Goal: Task Accomplishment & Management: Use online tool/utility

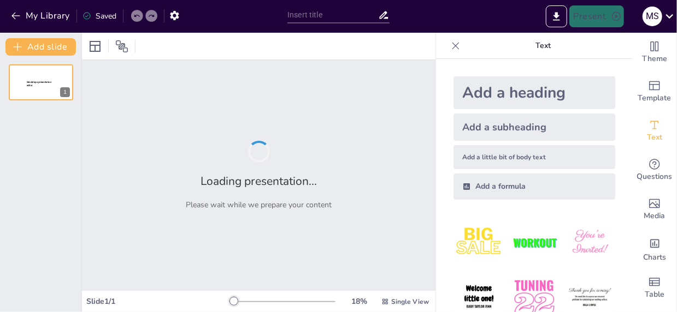
type input "Optimalisasi Program Sekolah dalam Pembelajaran Mendalam Parenting"
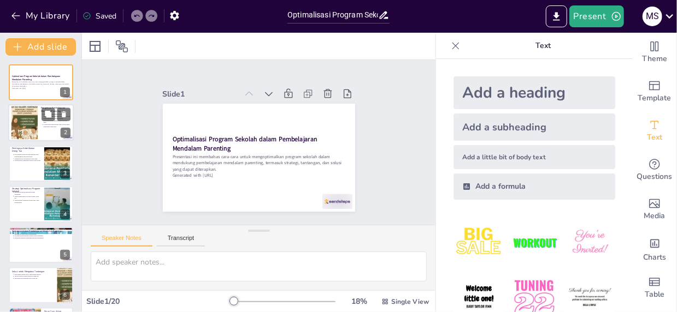
click at [28, 138] on div at bounding box center [24, 123] width 33 height 33
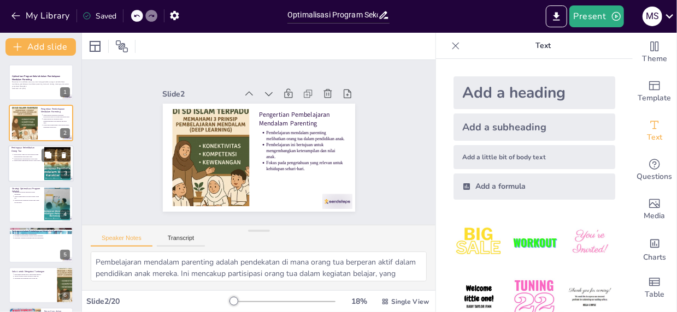
click at [23, 150] on p "Pentingnya Keterlibatan Orang Tua" at bounding box center [26, 149] width 30 height 6
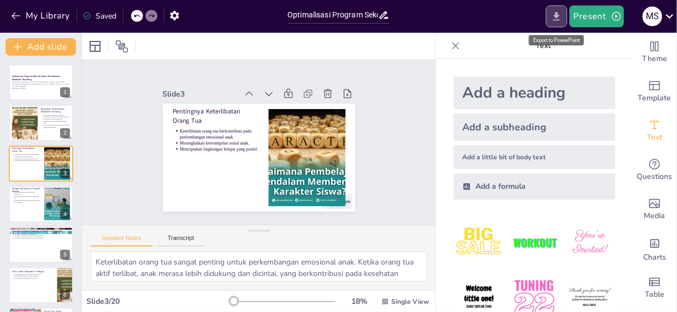
click at [558, 19] on icon "Export to PowerPoint" at bounding box center [556, 16] width 11 height 11
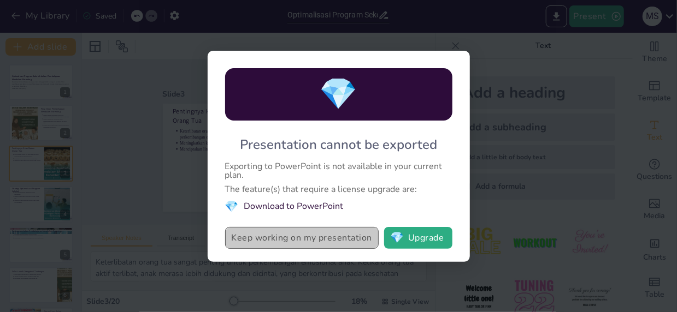
click at [293, 240] on button "Keep working on my presentation" at bounding box center [302, 238] width 154 height 22
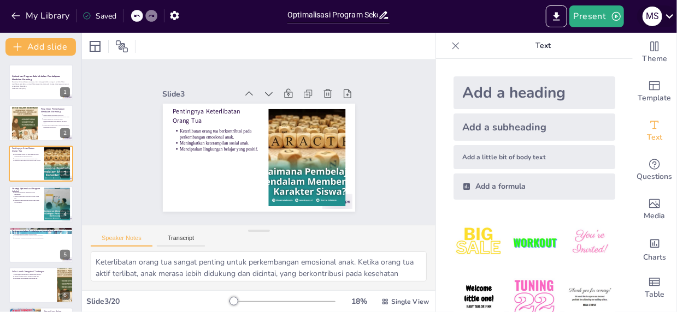
click at [668, 14] on icon at bounding box center [669, 16] width 15 height 15
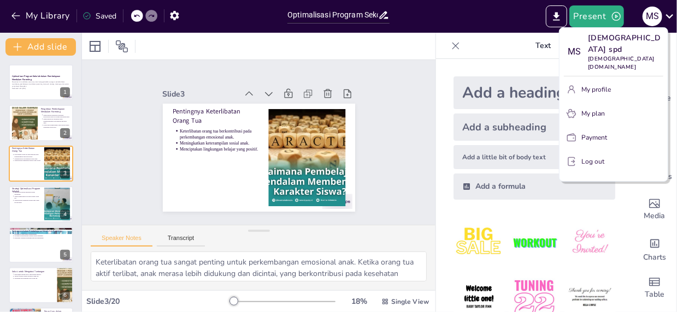
click at [225, 47] on div at bounding box center [338, 156] width 677 height 312
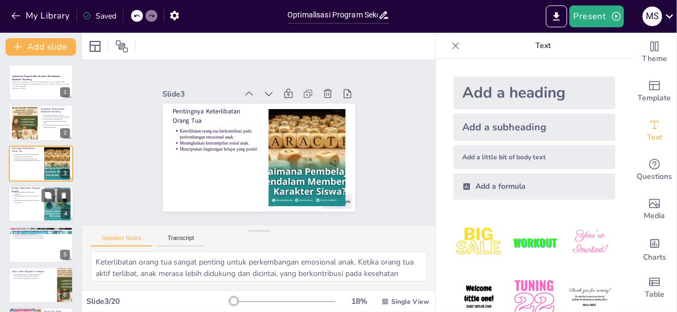
click at [38, 200] on p "Menciptakan komunitas belajar bagi orang tua dan guru." at bounding box center [27, 202] width 27 height 4
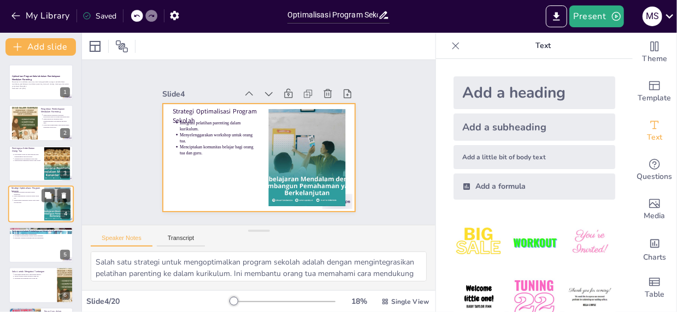
scroll to position [20, 0]
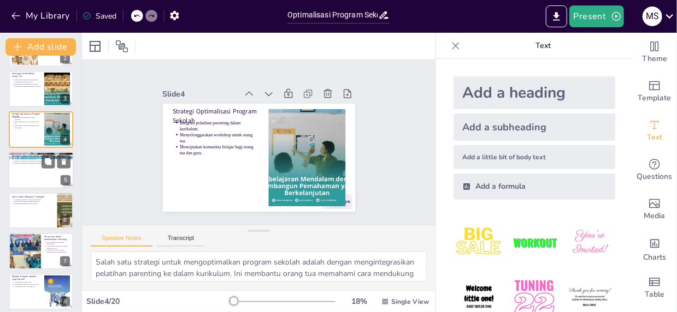
click at [30, 173] on div at bounding box center [41, 170] width 66 height 37
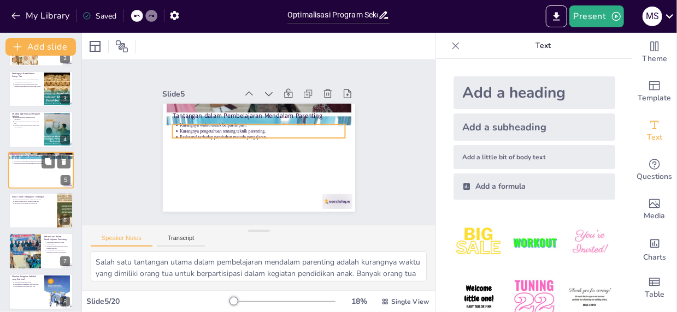
scroll to position [61, 0]
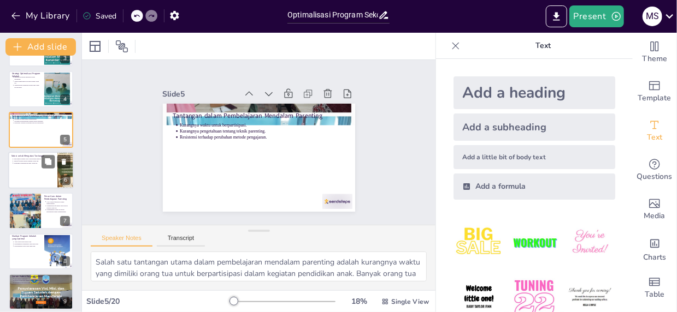
click at [32, 171] on div at bounding box center [41, 170] width 66 height 37
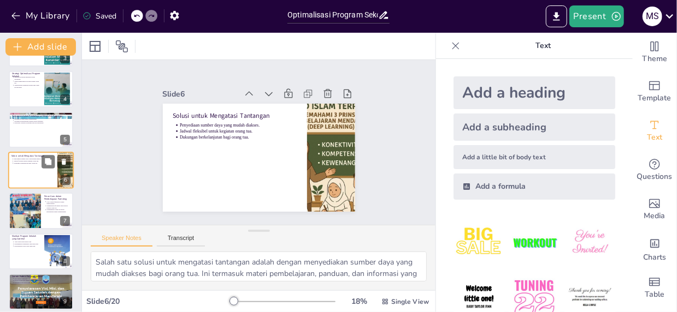
scroll to position [101, 0]
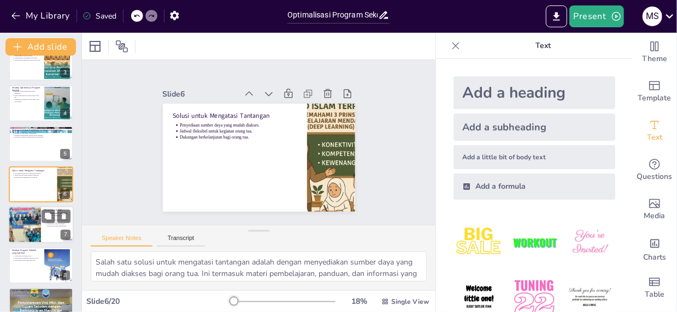
click at [28, 216] on div at bounding box center [25, 225] width 56 height 37
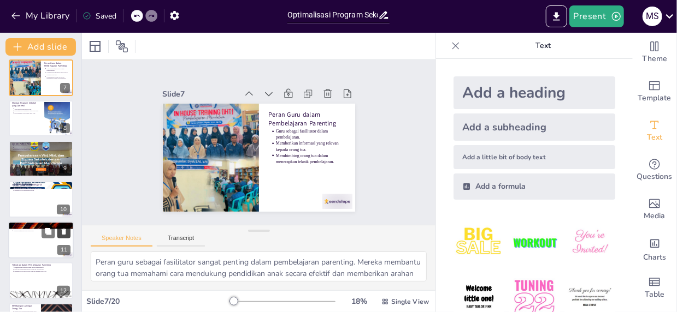
scroll to position [251, 0]
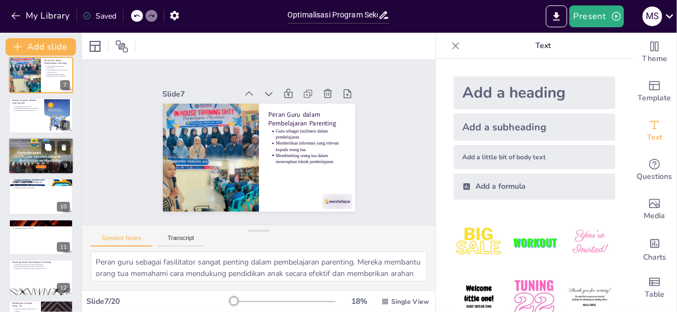
click at [36, 164] on div at bounding box center [41, 156] width 69 height 37
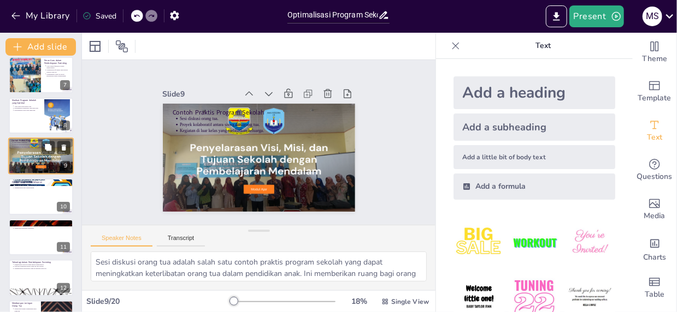
scroll to position [223, 0]
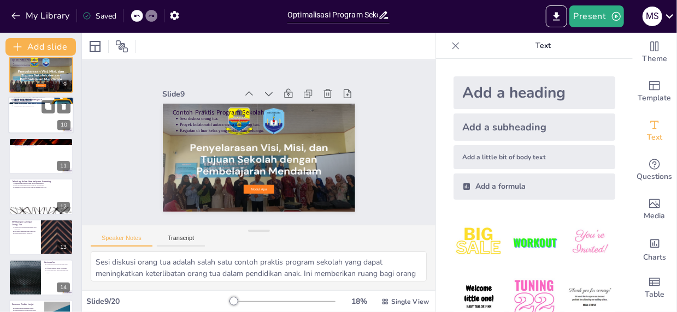
click at [34, 127] on div at bounding box center [41, 115] width 66 height 37
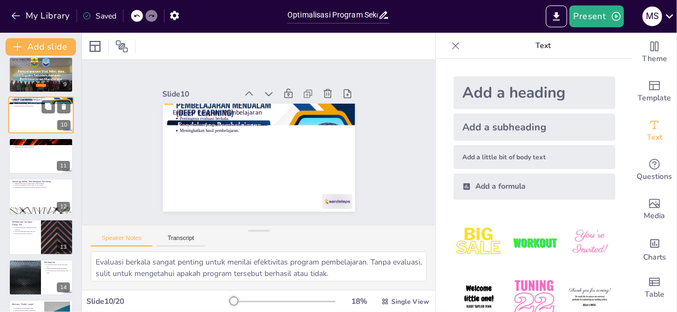
scroll to position [264, 0]
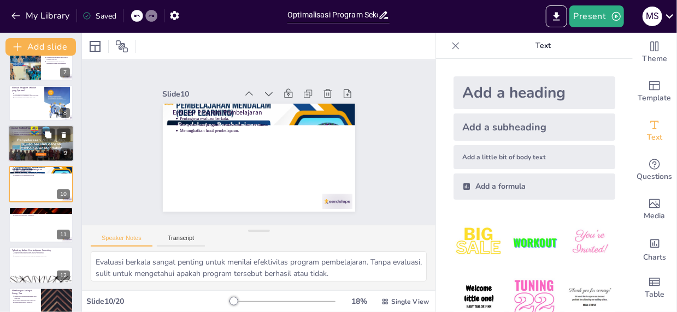
click at [33, 152] on div at bounding box center [41, 143] width 69 height 37
type textarea "Sesi diskusi orang tua adalah salah satu contoh praktis program sekolah yang da…"
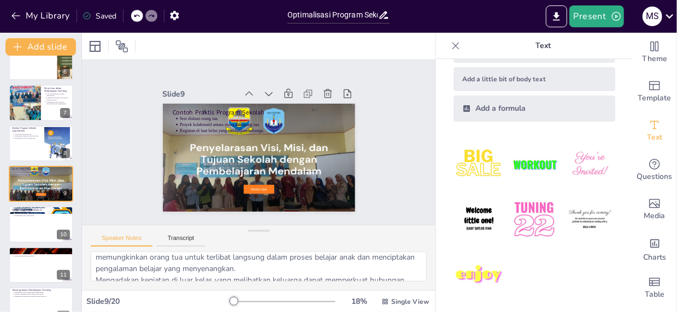
scroll to position [0, 0]
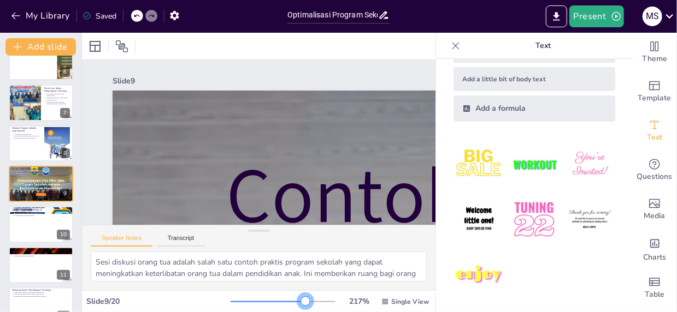
click at [299, 303] on div at bounding box center [283, 302] width 105 height 9
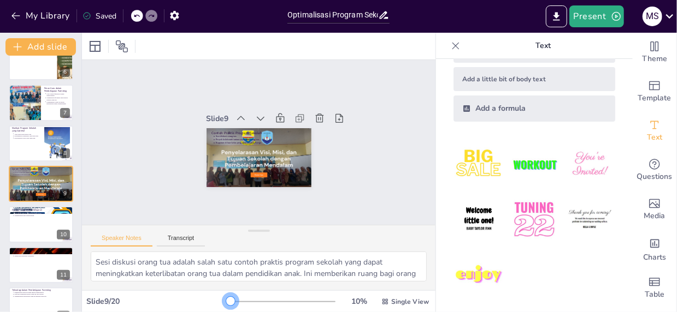
drag, startPoint x: 297, startPoint y: 301, endPoint x: 203, endPoint y: 298, distance: 93.5
click at [203, 298] on div "Slide 9 / 20 10 % Single View" at bounding box center [258, 301] width 353 height 17
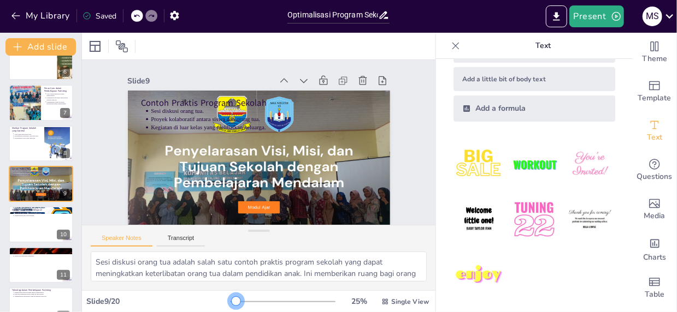
drag, startPoint x: 223, startPoint y: 301, endPoint x: 229, endPoint y: 304, distance: 7.3
click at [232, 304] on div at bounding box center [236, 301] width 9 height 9
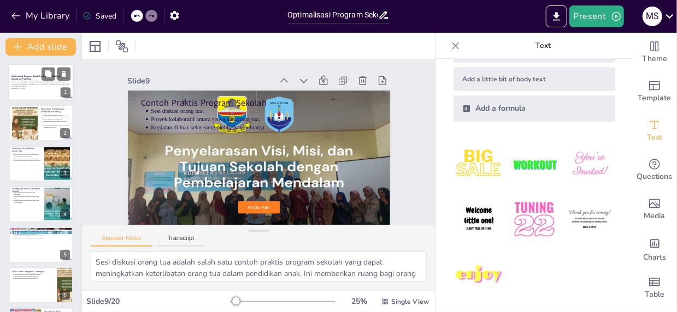
click at [28, 83] on p "Presentasi ini membahas cara-cara untuk mengoptimalkan program sekolah dalam me…" at bounding box center [40, 84] width 59 height 6
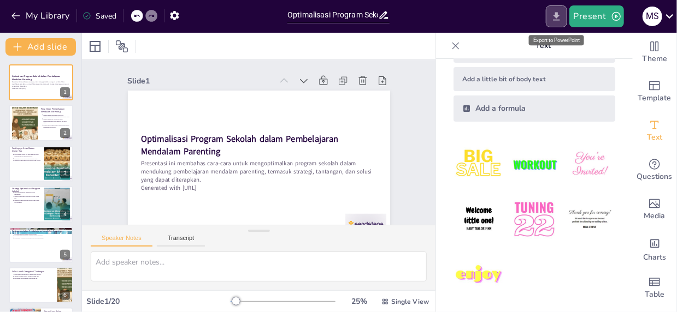
click at [556, 14] on icon "Export to PowerPoint" at bounding box center [556, 16] width 11 height 11
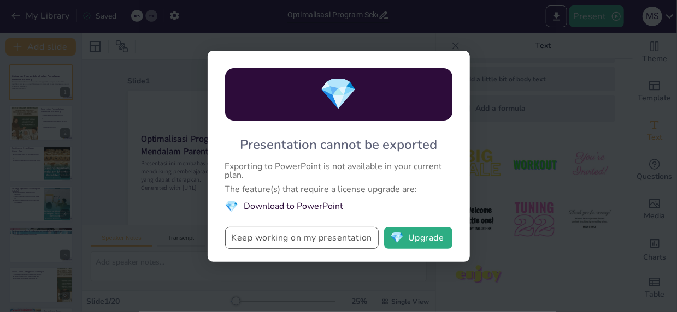
click at [343, 237] on button "Keep working on my presentation" at bounding box center [302, 238] width 154 height 22
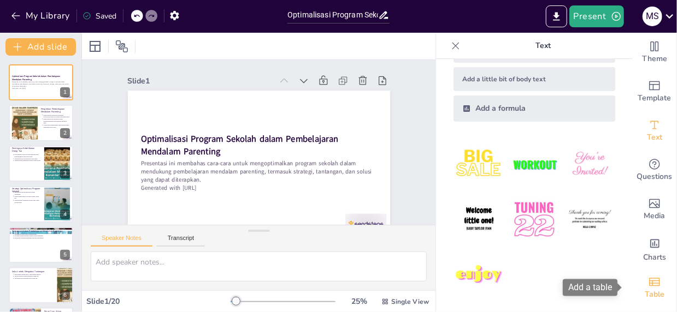
scroll to position [3, 0]
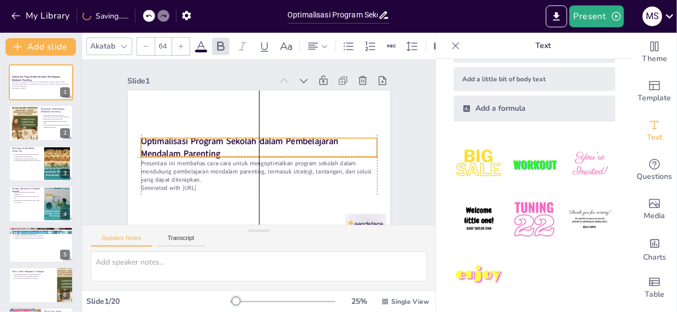
click at [150, 133] on div "Optimalisasi Program Sekolah dalam Pembelajaran Mendalam Parenting Presentasi i…" at bounding box center [274, 92] width 249 height 81
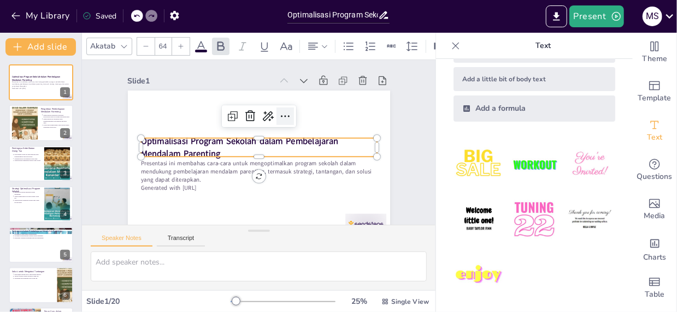
click at [279, 162] on icon at bounding box center [284, 168] width 13 height 13
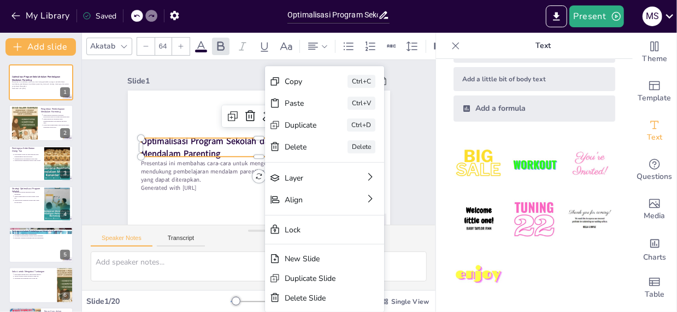
click at [407, 146] on div "Slide 1 Optimalisasi Program Sekolah dalam Pembelajaran Mendalam Parenting Pres…" at bounding box center [256, 149] width 368 height 294
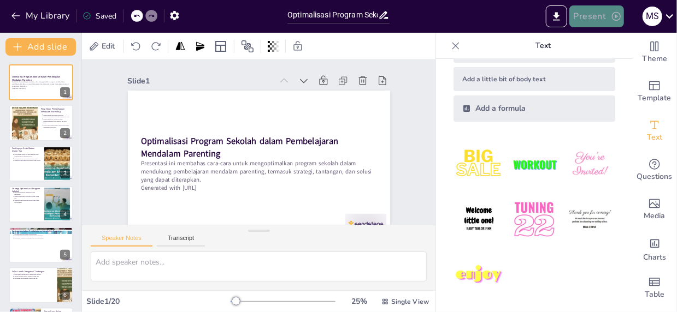
click at [597, 17] on button "Present" at bounding box center [596, 16] width 55 height 22
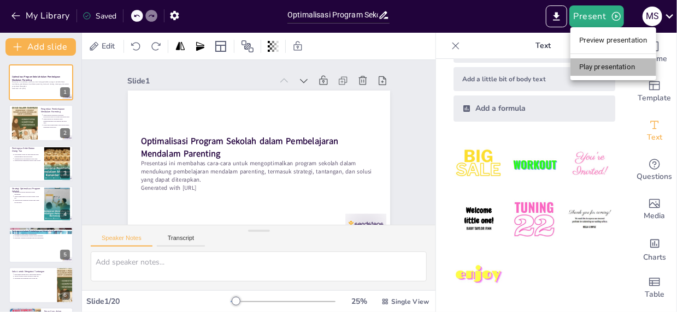
click at [600, 64] on li "Play presentation" at bounding box center [613, 66] width 86 height 17
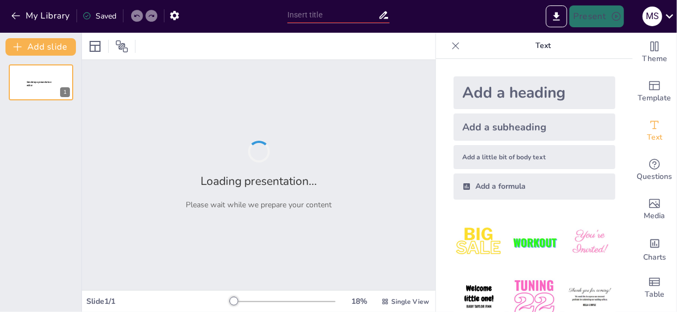
type input "Optimalisasi Program Sekolah dalam Pembelajaran Mendalam Parenting"
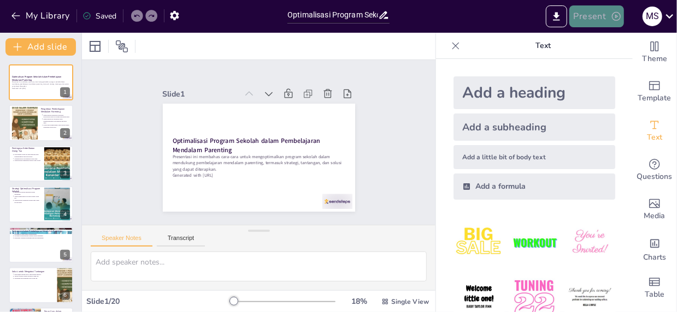
click at [594, 21] on button "Present" at bounding box center [596, 16] width 55 height 22
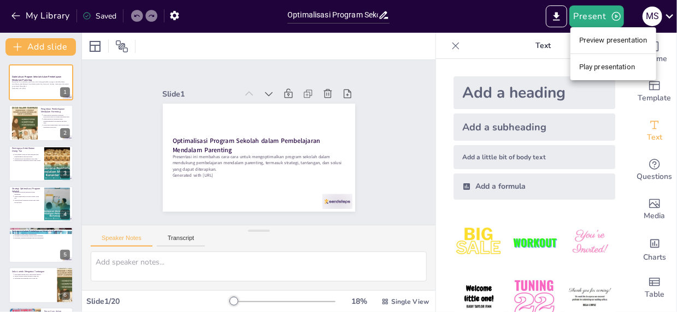
click at [598, 66] on li "Play presentation" at bounding box center [613, 66] width 86 height 17
